Goal: Complete application form

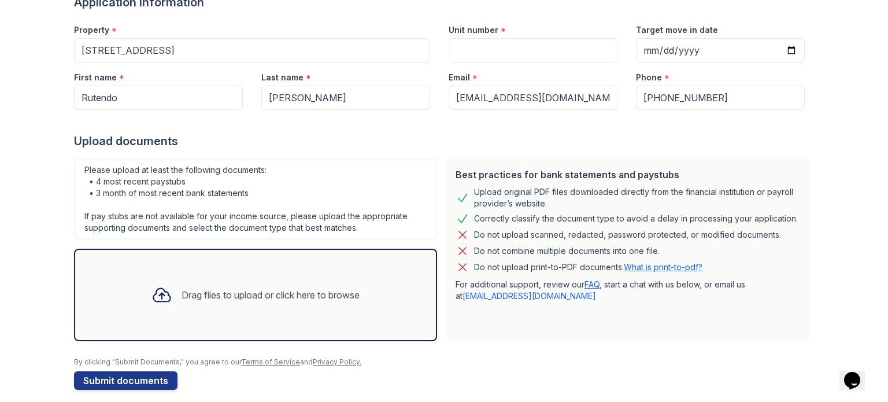
scroll to position [113, 0]
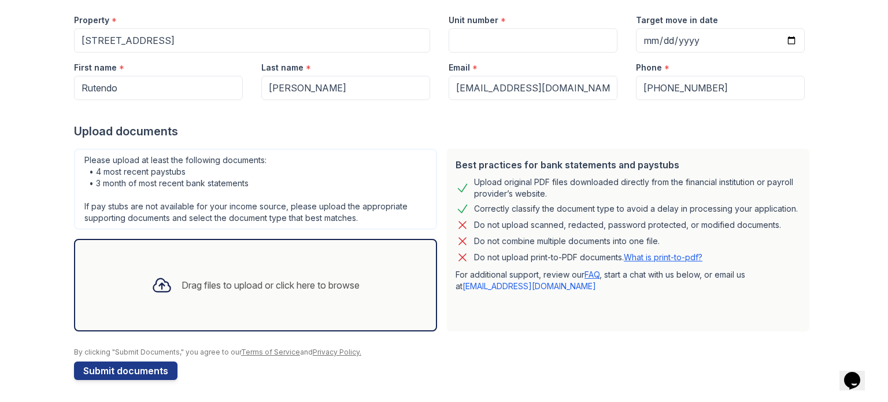
click at [236, 272] on div "Drag files to upload or click here to browse" at bounding box center [255, 284] width 227 height 39
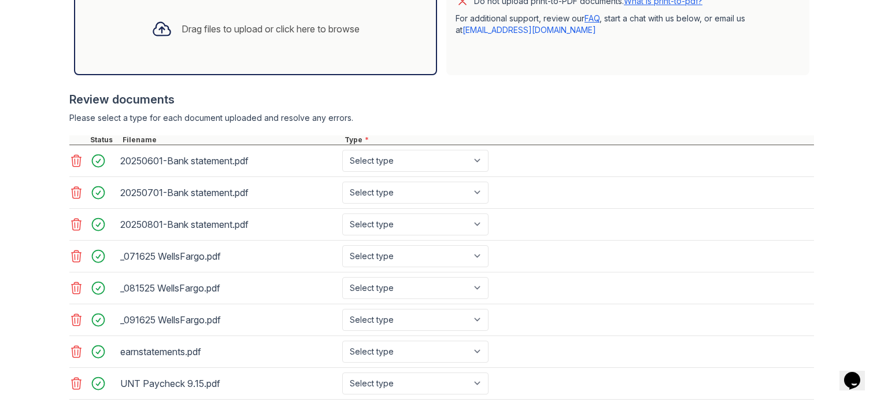
scroll to position [370, 0]
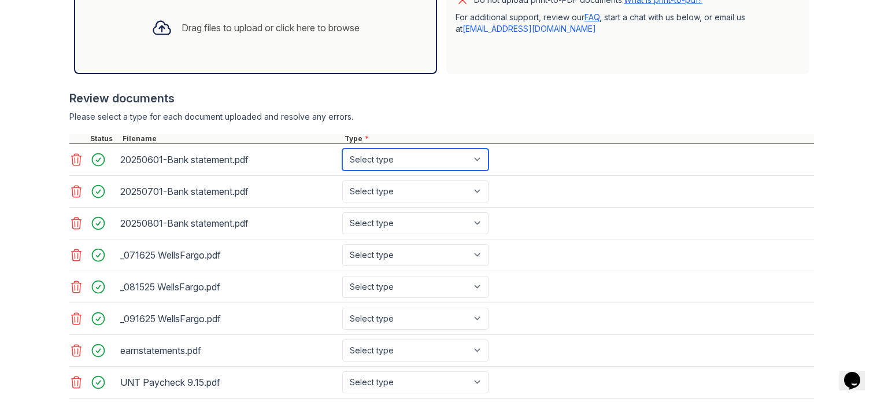
click at [395, 164] on select "Select type Paystub Bank Statement Offer Letter Tax Documents Benefit Award Let…" at bounding box center [415, 160] width 146 height 22
select select "paystub"
click at [342, 149] on select "Select type Paystub Bank Statement Offer Letter Tax Documents Benefit Award Let…" at bounding box center [415, 160] width 146 height 22
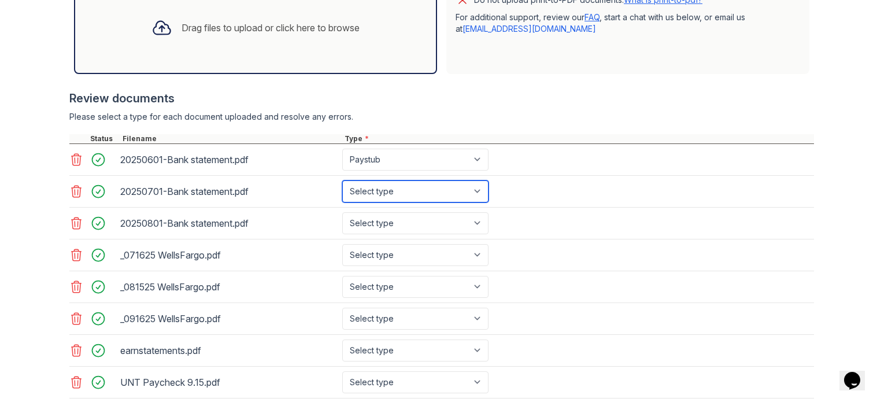
click at [402, 194] on select "Select type Paystub Bank Statement Offer Letter Tax Documents Benefit Award Let…" at bounding box center [415, 191] width 146 height 22
select select "paystub"
click at [342, 180] on select "Select type Paystub Bank Statement Offer Letter Tax Documents Benefit Award Let…" at bounding box center [415, 191] width 146 height 22
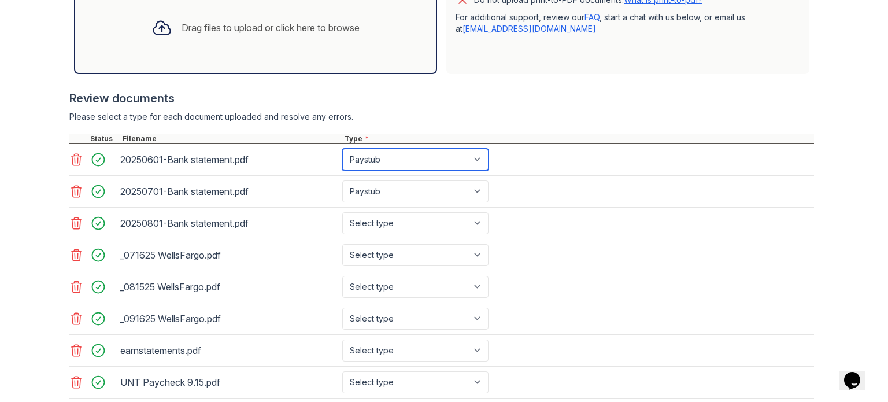
click at [389, 164] on select "Select type Paystub Bank Statement Offer Letter Tax Documents Benefit Award Let…" at bounding box center [415, 160] width 146 height 22
select select "bank_statement"
click at [342, 149] on select "Select type Paystub Bank Statement Offer Letter Tax Documents Benefit Award Let…" at bounding box center [415, 160] width 146 height 22
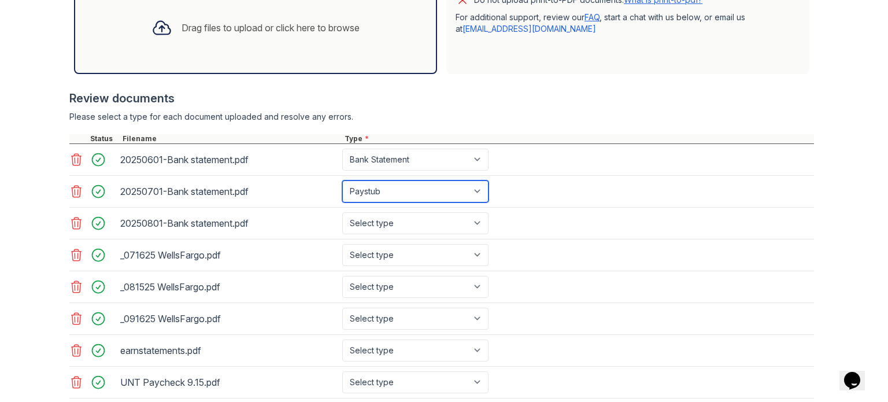
click at [387, 195] on select "Select type Paystub Bank Statement Offer Letter Tax Documents Benefit Award Let…" at bounding box center [415, 191] width 146 height 22
select select "bank_statement"
click at [342, 180] on select "Select type Paystub Bank Statement Offer Letter Tax Documents Benefit Award Let…" at bounding box center [415, 191] width 146 height 22
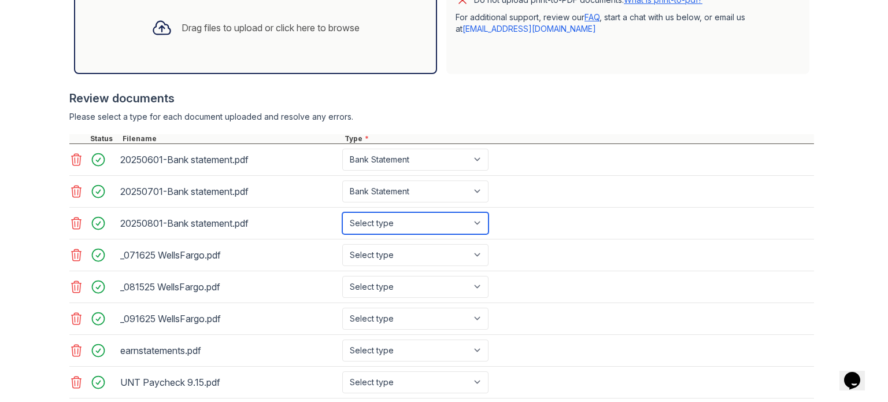
click at [383, 221] on select "Select type Paystub Bank Statement Offer Letter Tax Documents Benefit Award Let…" at bounding box center [415, 223] width 146 height 22
select select "bank_statement"
click at [342, 212] on select "Select type Paystub Bank Statement Offer Letter Tax Documents Benefit Award Let…" at bounding box center [415, 223] width 146 height 22
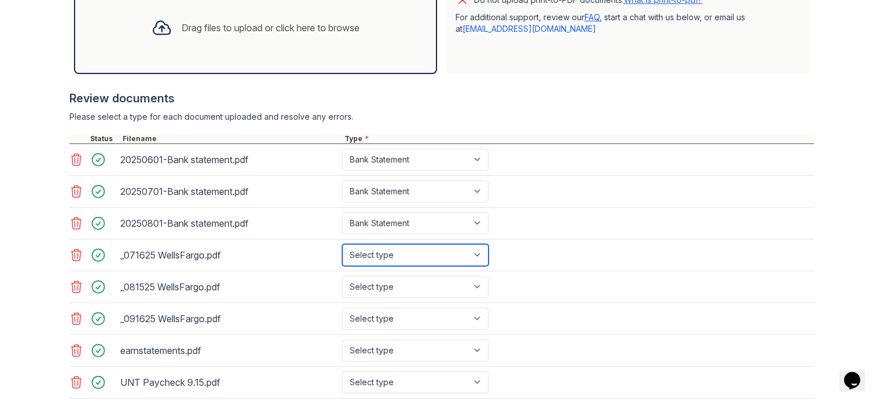
click at [390, 256] on select "Select type Paystub Bank Statement Offer Letter Tax Documents Benefit Award Let…" at bounding box center [415, 255] width 146 height 22
click at [342, 244] on select "Select type Paystub Bank Statement Offer Letter Tax Documents Benefit Award Let…" at bounding box center [415, 255] width 146 height 22
click at [408, 264] on div "_071625 WellsFargo.pdf Select type Paystub Bank Statement Offer Letter Tax Docu…" at bounding box center [441, 255] width 745 height 32
click at [403, 262] on select "Select type Paystub Bank Statement Offer Letter Tax Documents Benefit Award Let…" at bounding box center [415, 255] width 146 height 22
select select "bank_statement"
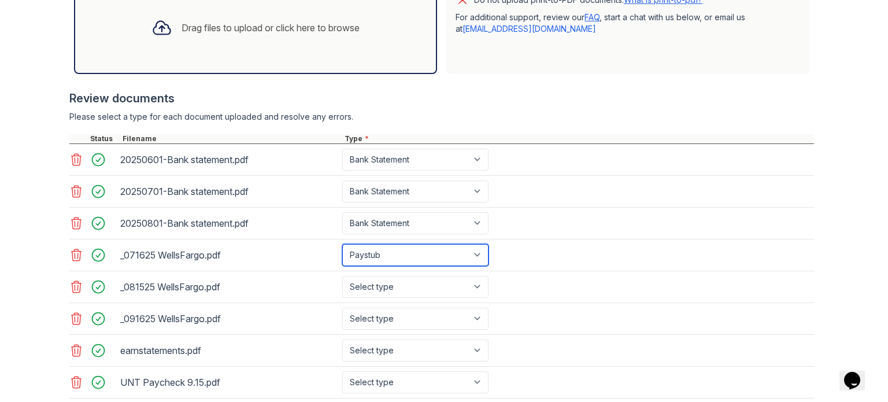
click at [342, 244] on select "Select type Paystub Bank Statement Offer Letter Tax Documents Benefit Award Let…" at bounding box center [415, 255] width 146 height 22
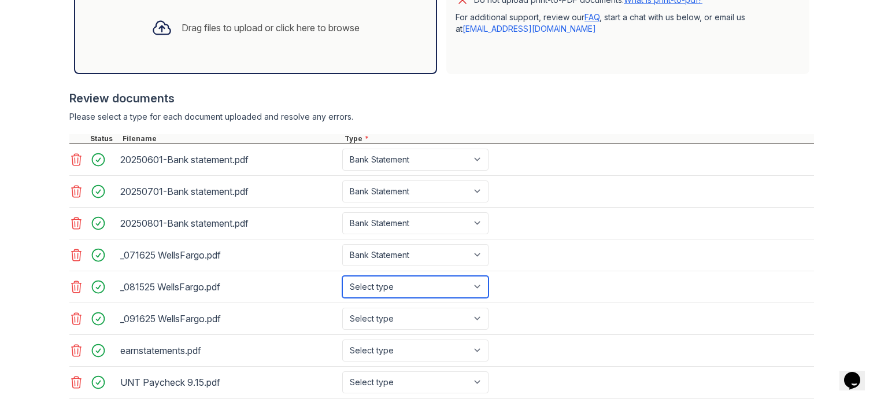
click at [392, 286] on select "Select type Paystub Bank Statement Offer Letter Tax Documents Benefit Award Let…" at bounding box center [415, 287] width 146 height 22
select select "offer_letter"
click at [342, 276] on select "Select type Paystub Bank Statement Offer Letter Tax Documents Benefit Award Let…" at bounding box center [415, 287] width 146 height 22
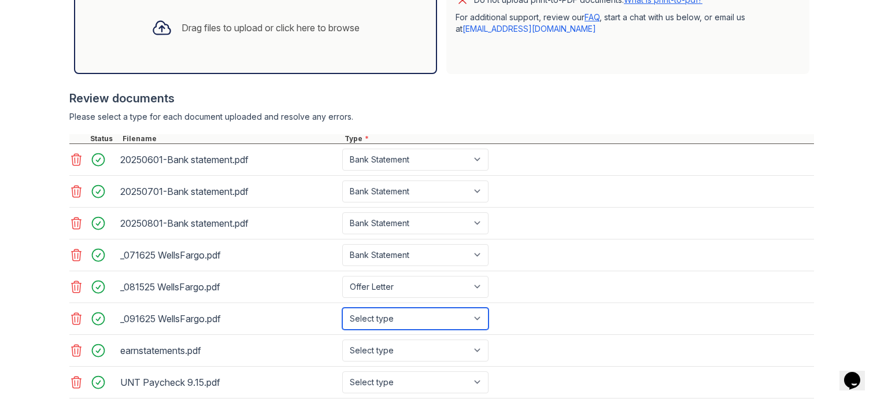
click at [402, 308] on select "Select type Paystub Bank Statement Offer Letter Tax Documents Benefit Award Let…" at bounding box center [415, 319] width 146 height 22
select select "bank_statement"
click at [342, 308] on select "Select type Paystub Bank Statement Offer Letter Tax Documents Benefit Award Let…" at bounding box center [415, 319] width 146 height 22
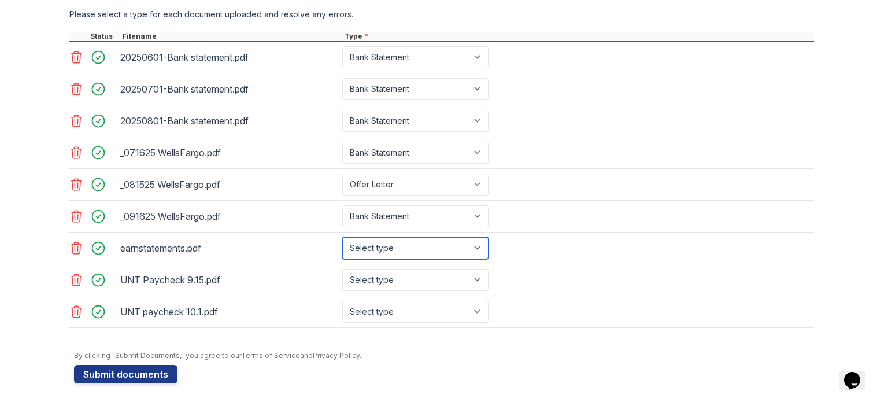
click at [398, 242] on select "Select type Paystub Bank Statement Offer Letter Tax Documents Benefit Award Let…" at bounding box center [415, 248] width 146 height 22
select select "paystub"
click at [342, 237] on select "Select type Paystub Bank Statement Offer Letter Tax Documents Benefit Award Let…" at bounding box center [415, 248] width 146 height 22
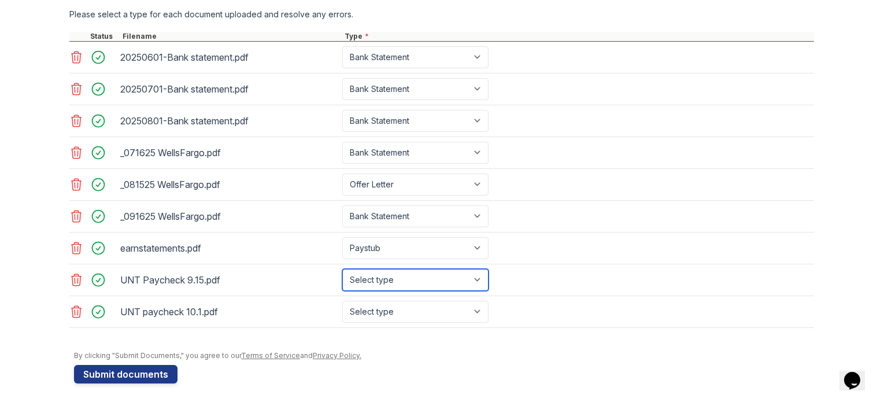
click at [395, 272] on select "Select type Paystub Bank Statement Offer Letter Tax Documents Benefit Award Let…" at bounding box center [415, 280] width 146 height 22
select select "paystub"
click at [342, 269] on select "Select type Paystub Bank Statement Offer Letter Tax Documents Benefit Award Let…" at bounding box center [415, 280] width 146 height 22
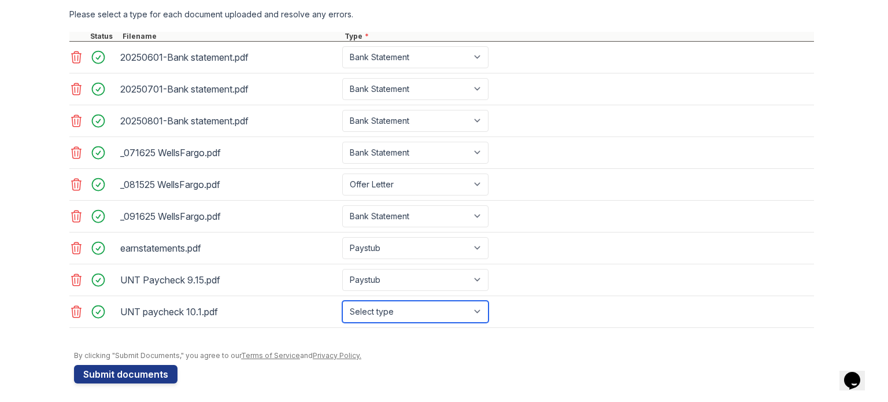
click at [378, 309] on select "Select type Paystub Bank Statement Offer Letter Tax Documents Benefit Award Let…" at bounding box center [415, 312] width 146 height 22
select select "paystub"
click at [342, 301] on select "Select type Paystub Bank Statement Offer Letter Tax Documents Benefit Award Let…" at bounding box center [415, 312] width 146 height 22
click at [378, 351] on div "By clicking "Submit Documents," you agree to our Terms of Service and Privacy P…" at bounding box center [444, 355] width 740 height 9
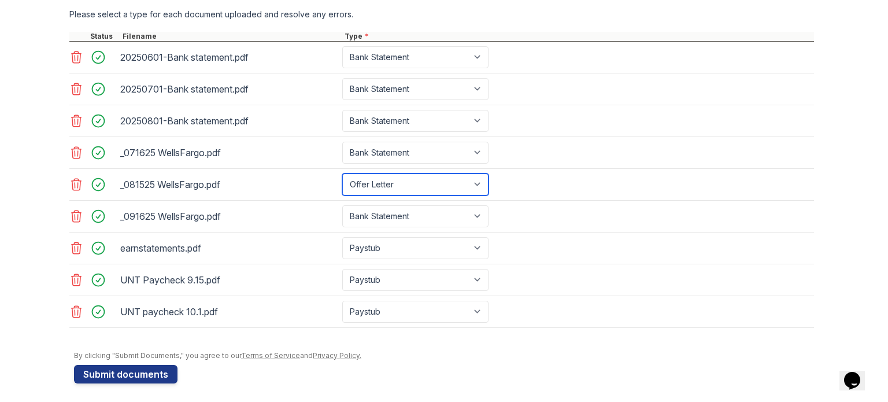
click at [382, 176] on select "Select type Paystub Bank Statement Offer Letter Tax Documents Benefit Award Let…" at bounding box center [415, 184] width 146 height 22
select select "bank_statement"
click at [342, 173] on select "Select type Paystub Bank Statement Offer Letter Tax Documents Benefit Award Let…" at bounding box center [415, 184] width 146 height 22
click at [401, 345] on div at bounding box center [444, 345] width 740 height 12
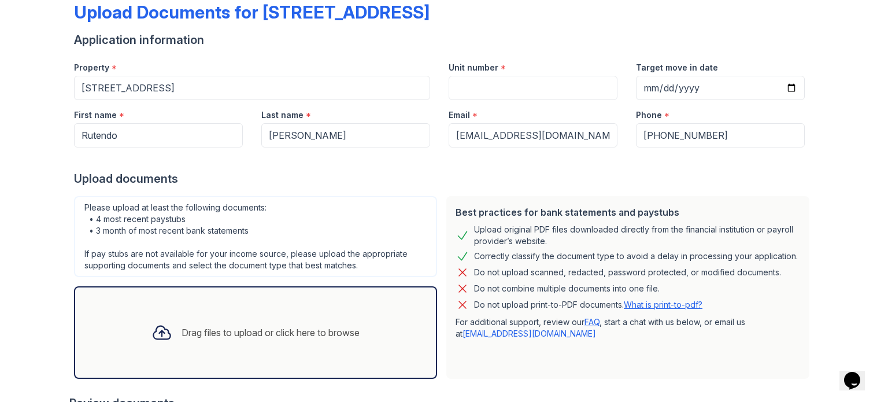
scroll to position [52, 0]
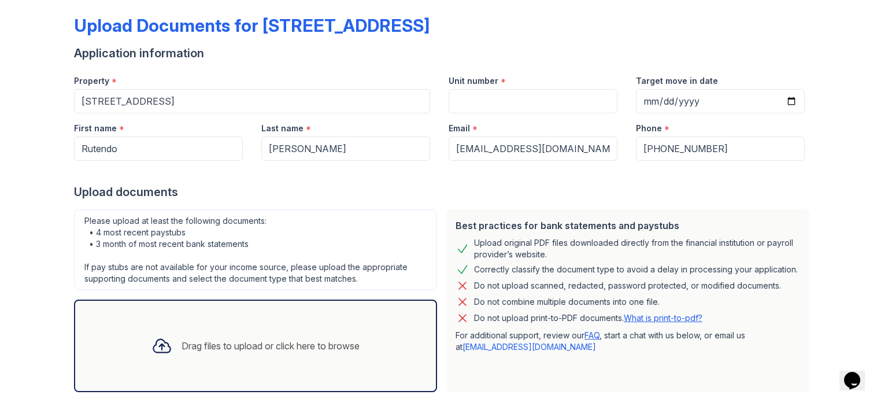
click at [506, 113] on div "Email *" at bounding box center [533, 124] width 169 height 23
click at [564, 107] on input "Unit number" at bounding box center [533, 101] width 169 height 24
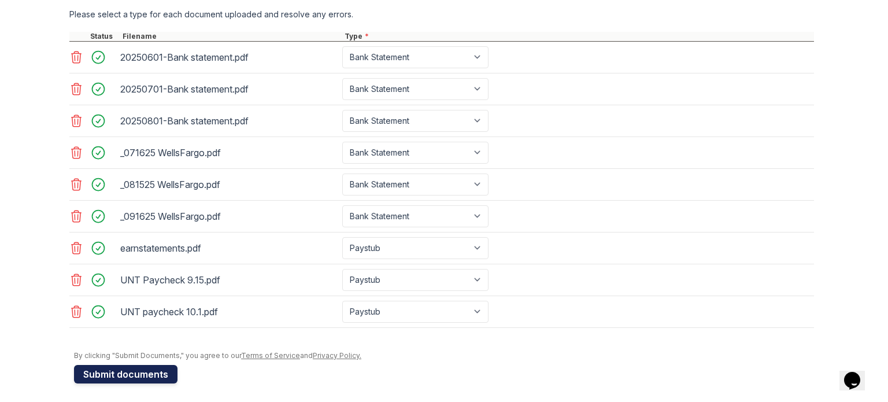
click at [157, 371] on button "Submit documents" at bounding box center [125, 374] width 103 height 19
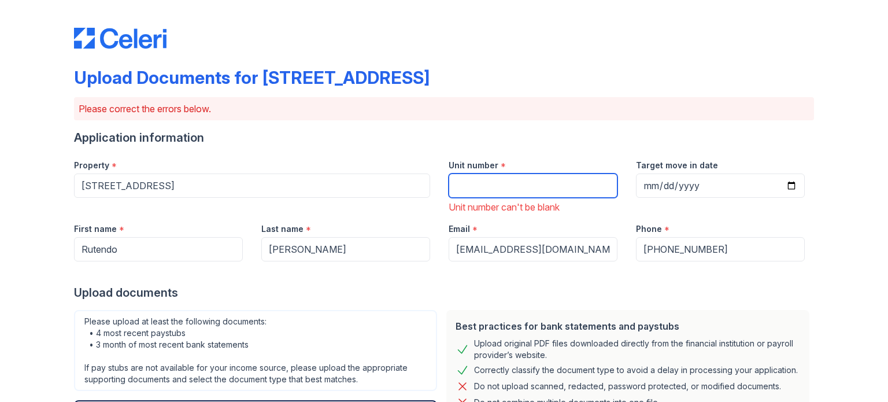
click at [489, 177] on input "Unit number" at bounding box center [533, 185] width 169 height 24
type input "N/A"
click at [376, 161] on div "Property *" at bounding box center [252, 161] width 356 height 23
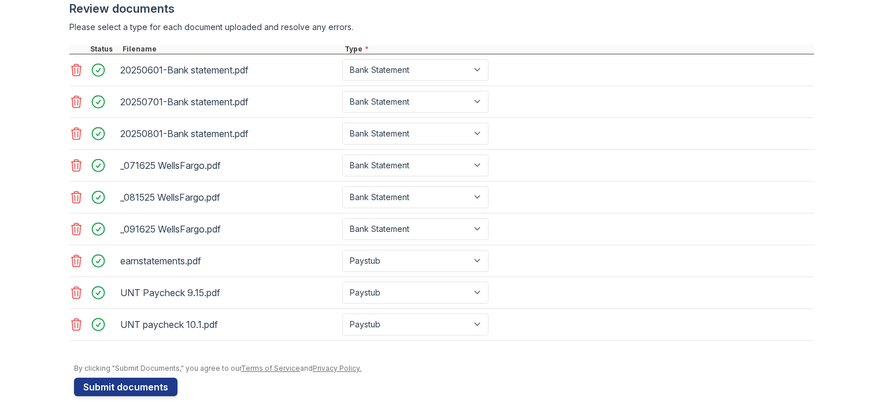
scroll to position [521, 0]
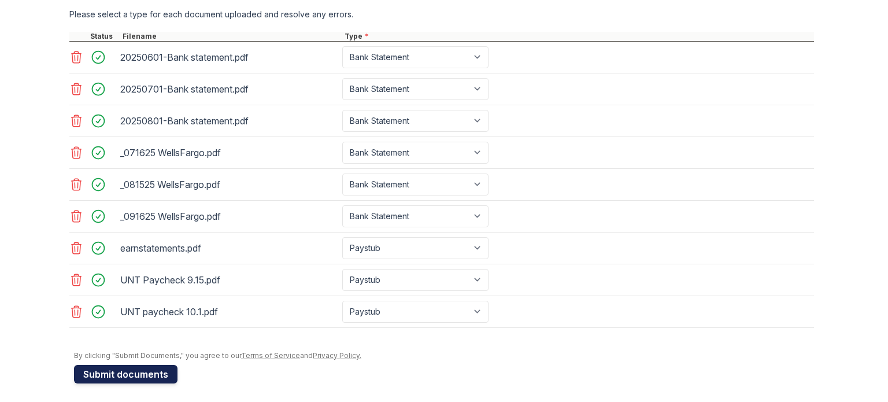
click at [145, 367] on button "Submit documents" at bounding box center [125, 374] width 103 height 19
